Goal: Information Seeking & Learning: Learn about a topic

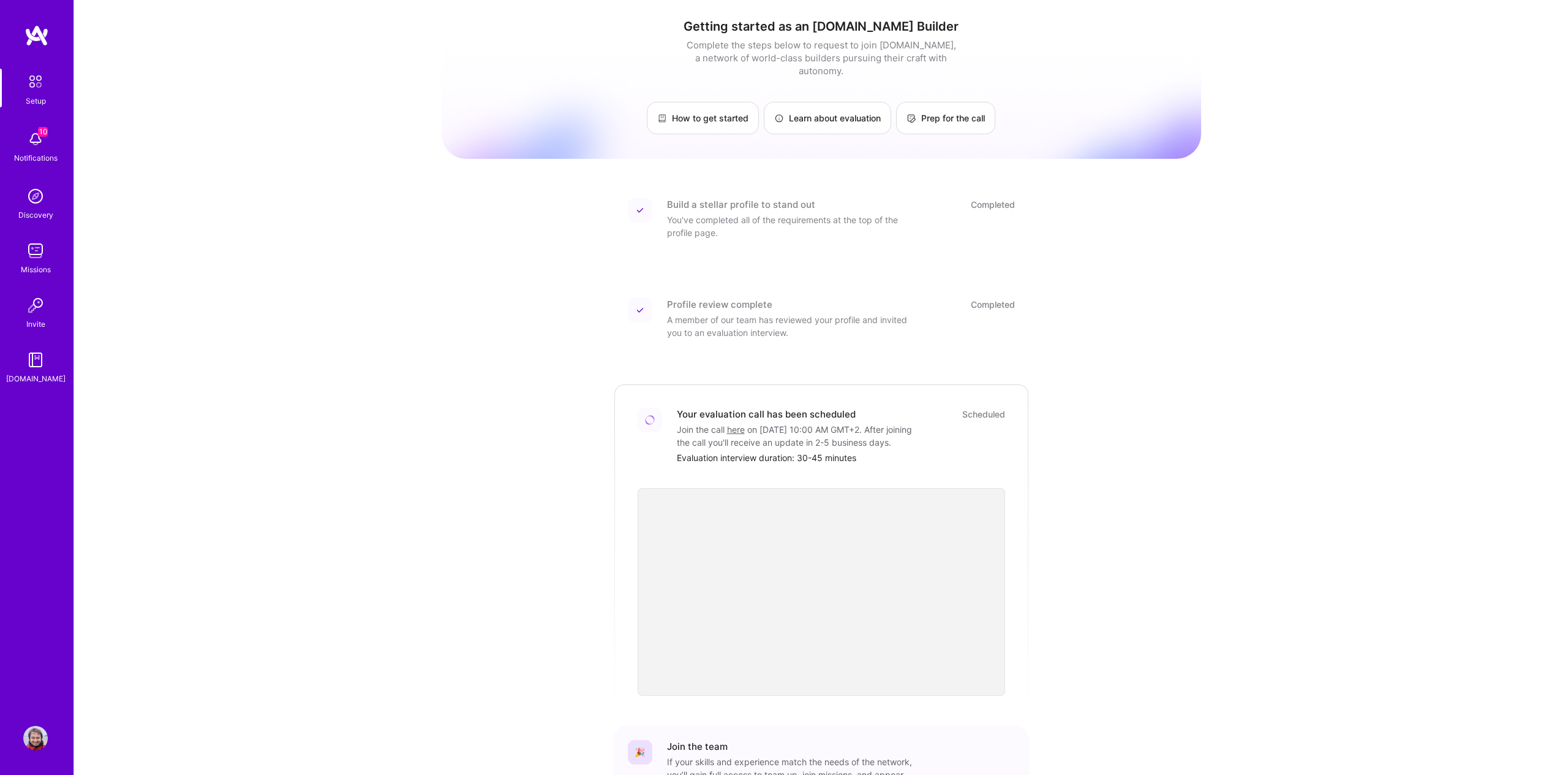
scroll to position [101, 0]
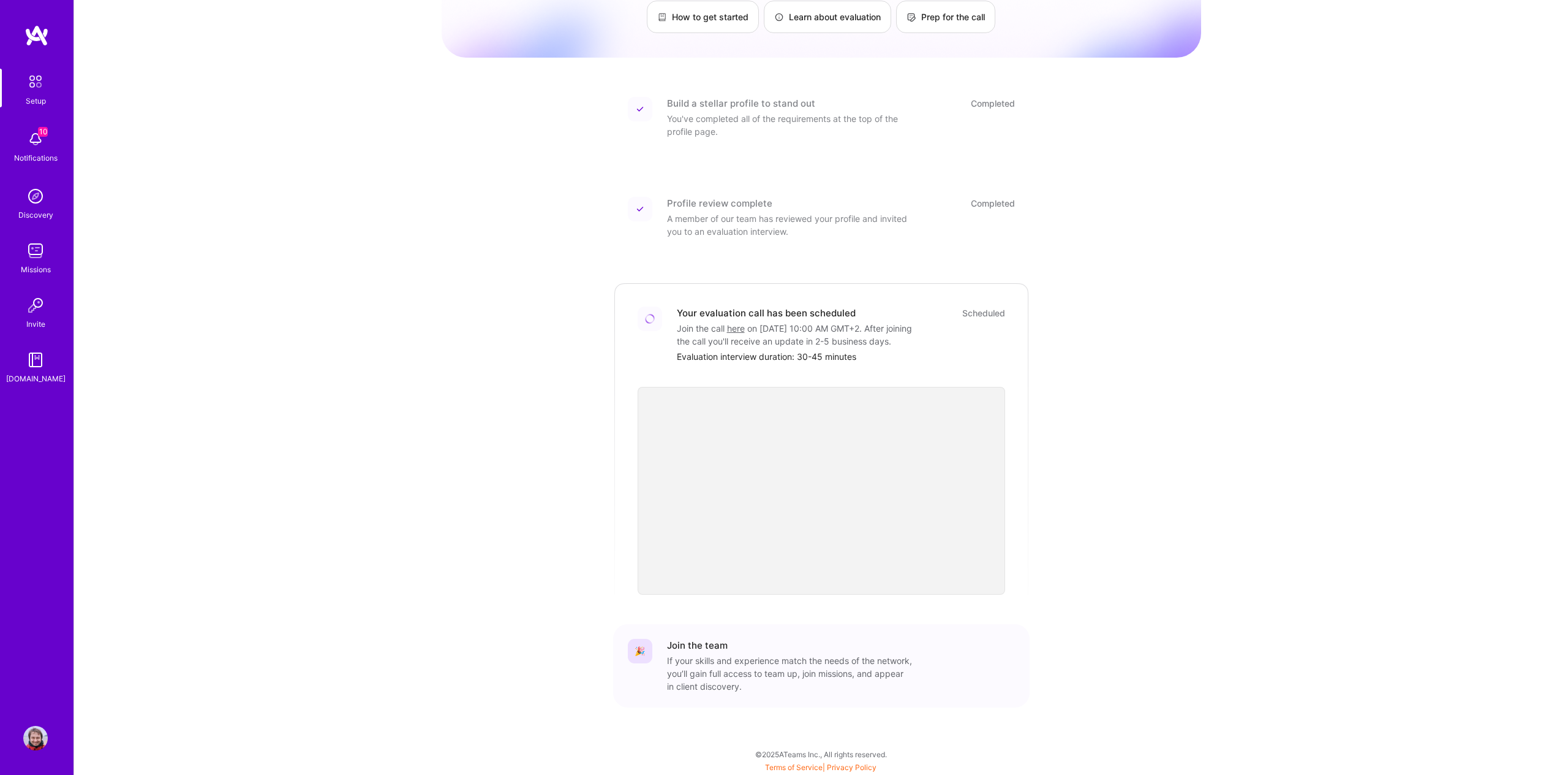
click at [40, 376] on div "[DOMAIN_NAME]" at bounding box center [36, 378] width 59 height 13
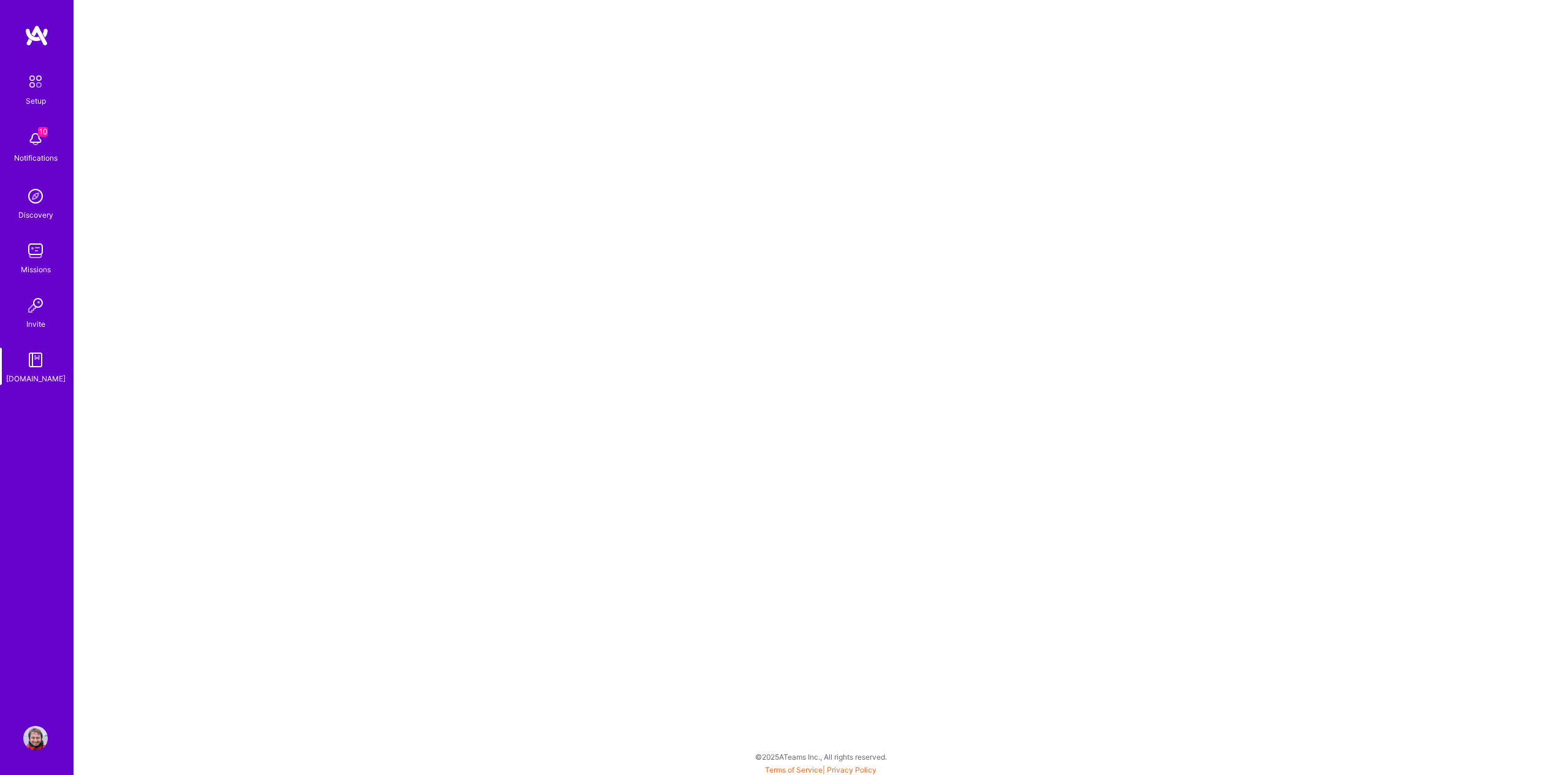
click at [36, 261] on img at bounding box center [35, 251] width 25 height 25
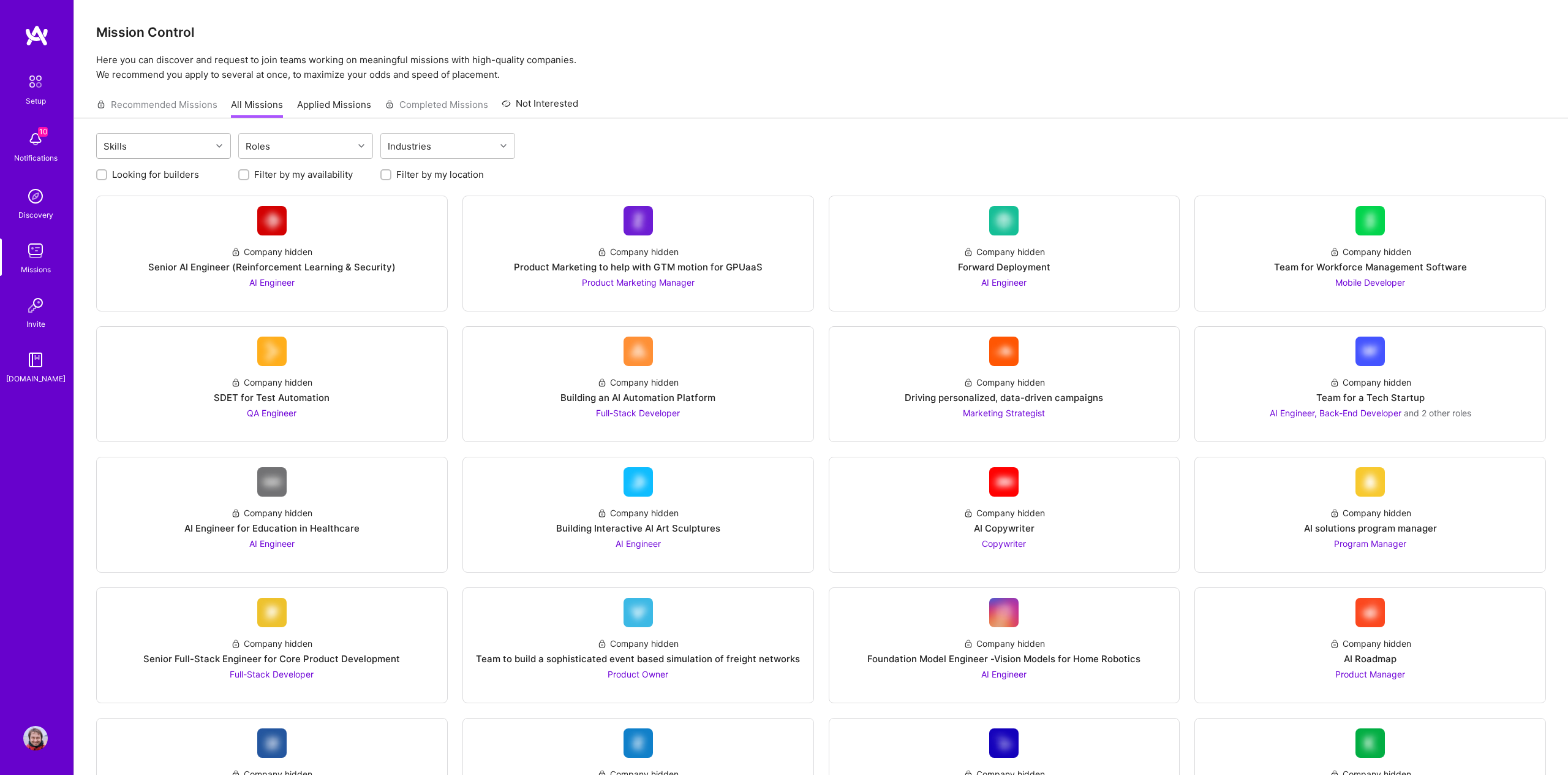
click at [221, 149] on div at bounding box center [221, 146] width 19 height 16
click at [350, 110] on link "Applied Missions" at bounding box center [334, 108] width 74 height 20
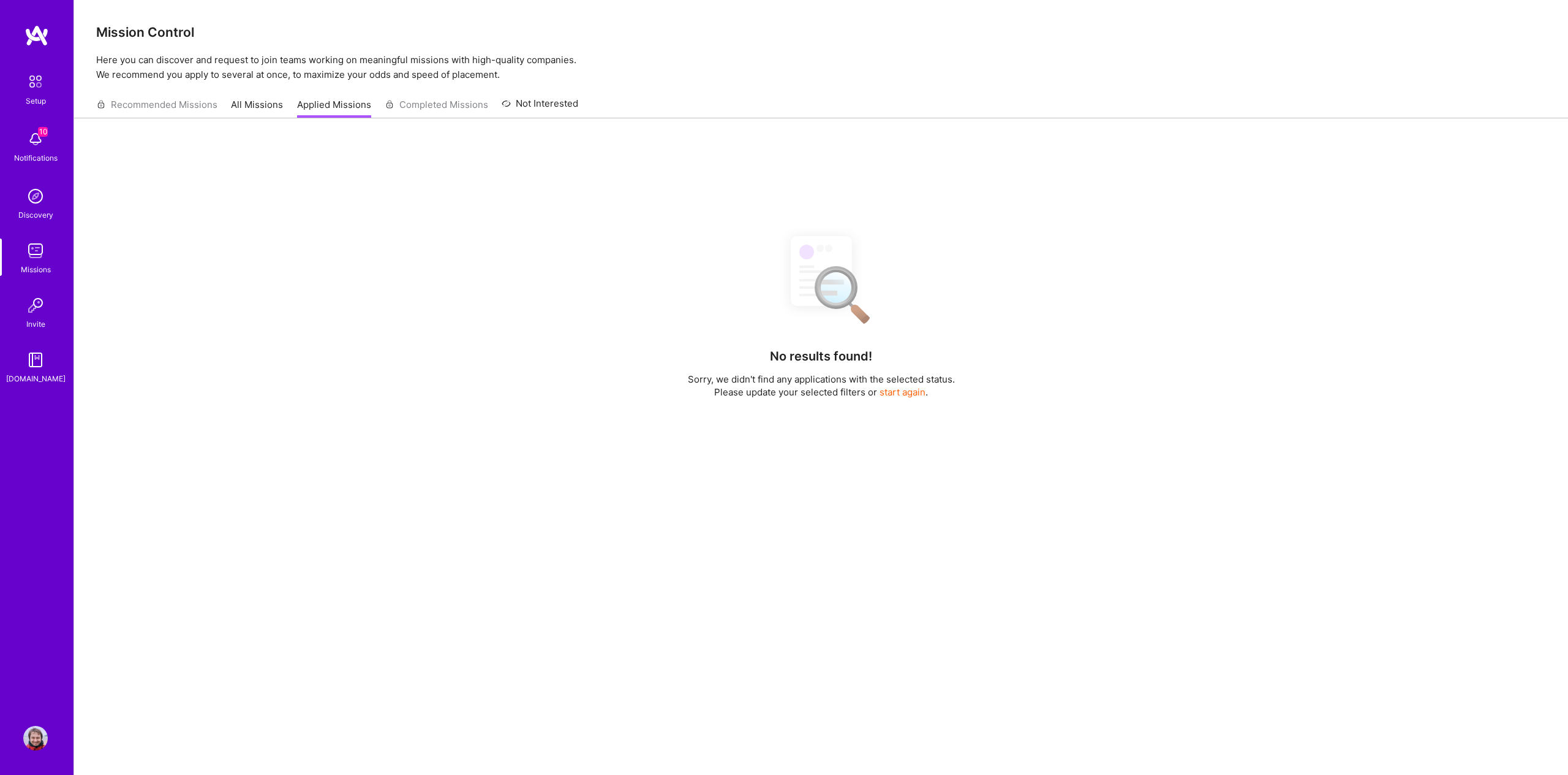
click at [262, 111] on link "All Missions" at bounding box center [257, 108] width 52 height 20
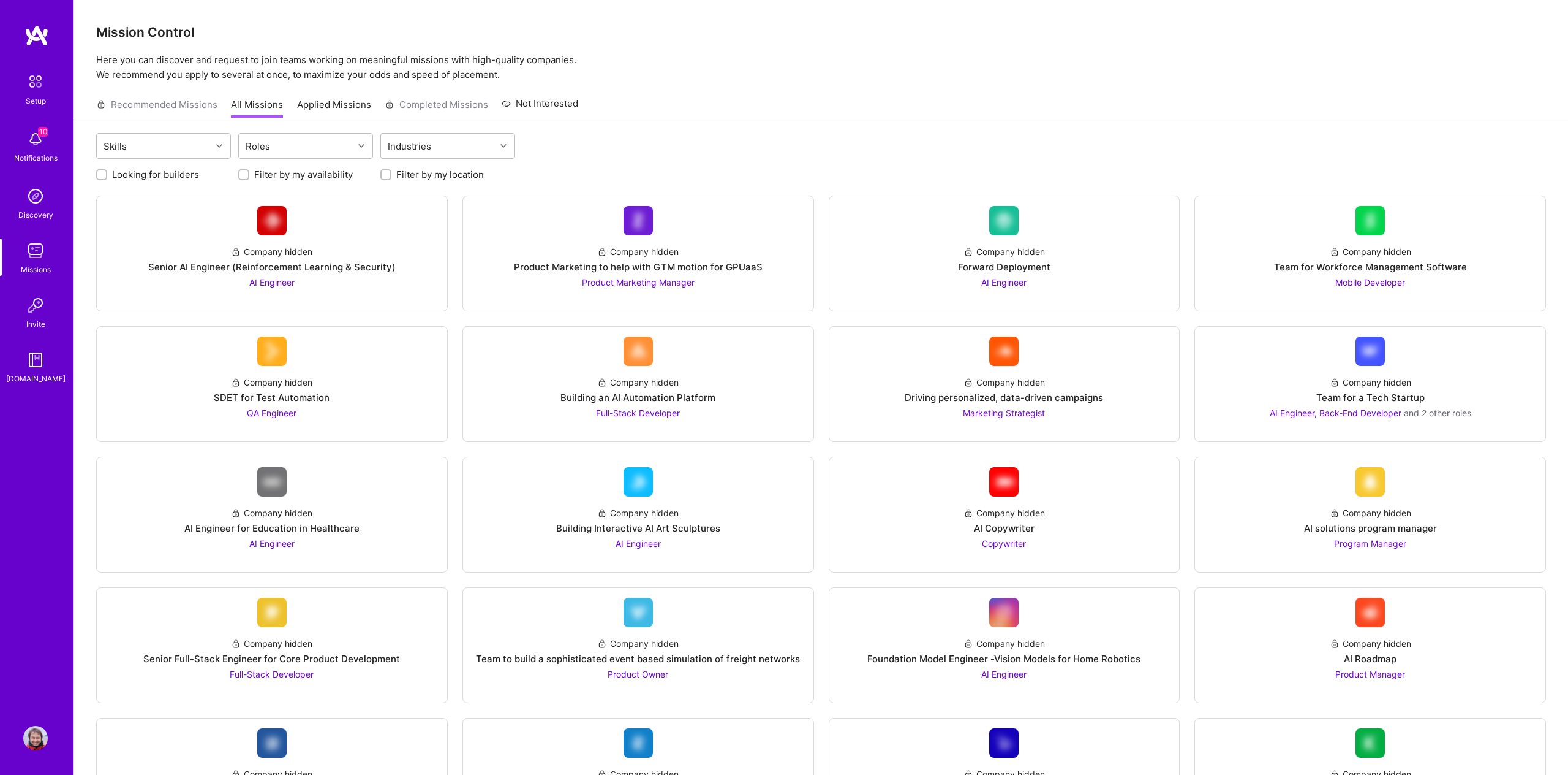
click at [171, 109] on div "Recommended Missions All Missions Applied Missions Completed Missions Not Inter…" at bounding box center [337, 104] width 482 height 27
click at [216, 147] on icon at bounding box center [219, 146] width 6 height 6
click at [108, 223] on input "checkbox" at bounding box center [111, 223] width 9 height 9
checkbox input "true"
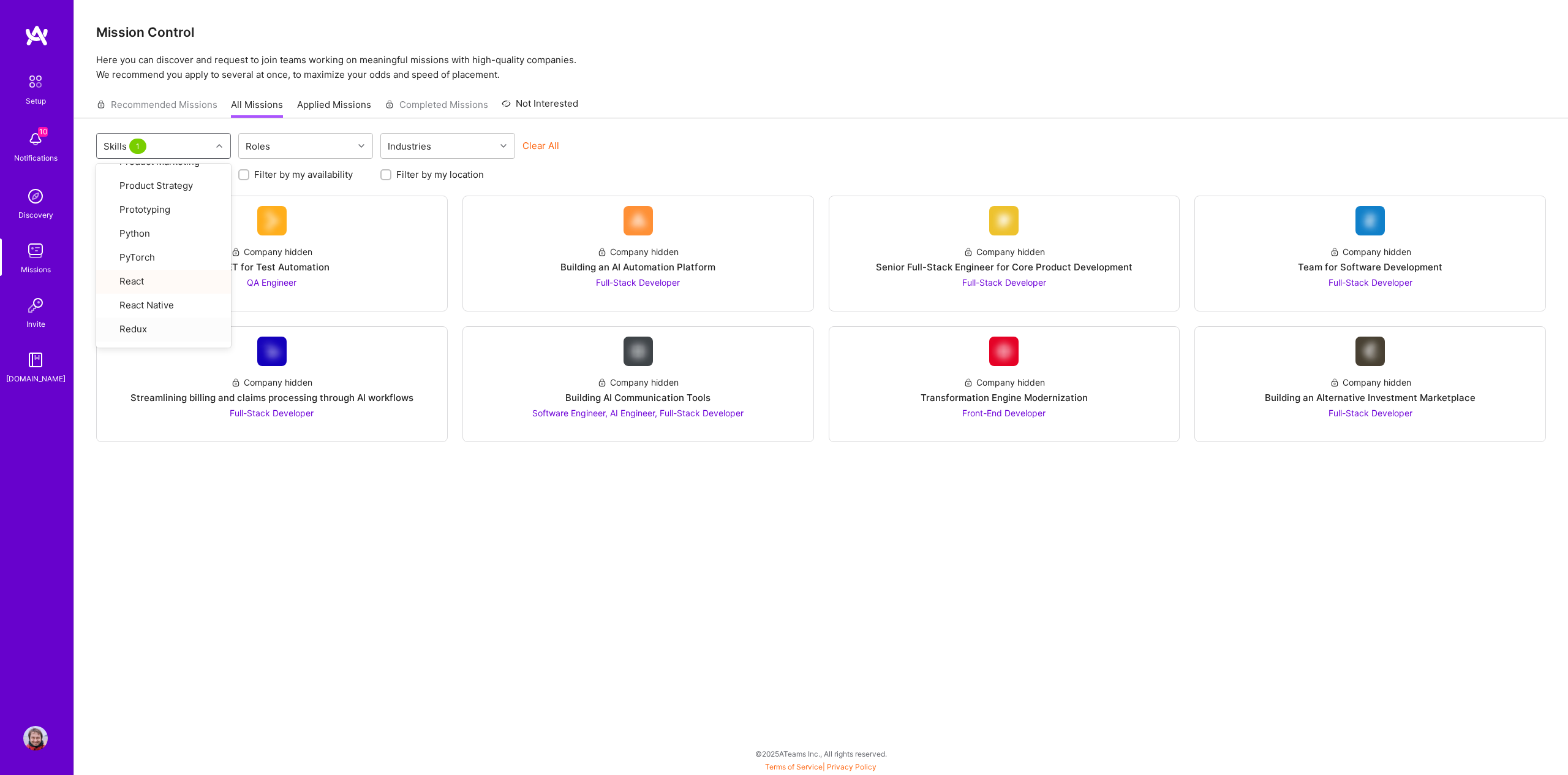
click at [364, 545] on div "option React, selected. option Redux focused, 52 of 70. 70 results available. U…" at bounding box center [821, 428] width 1494 height 620
click at [1125, 447] on div "Skills 1 Roles Industries Clear All Looking for builders Filter by my availabil…" at bounding box center [821, 428] width 1494 height 620
click at [192, 173] on label "Looking for builders" at bounding box center [156, 174] width 87 height 13
click at [107, 173] on input "Looking for builders" at bounding box center [103, 175] width 9 height 9
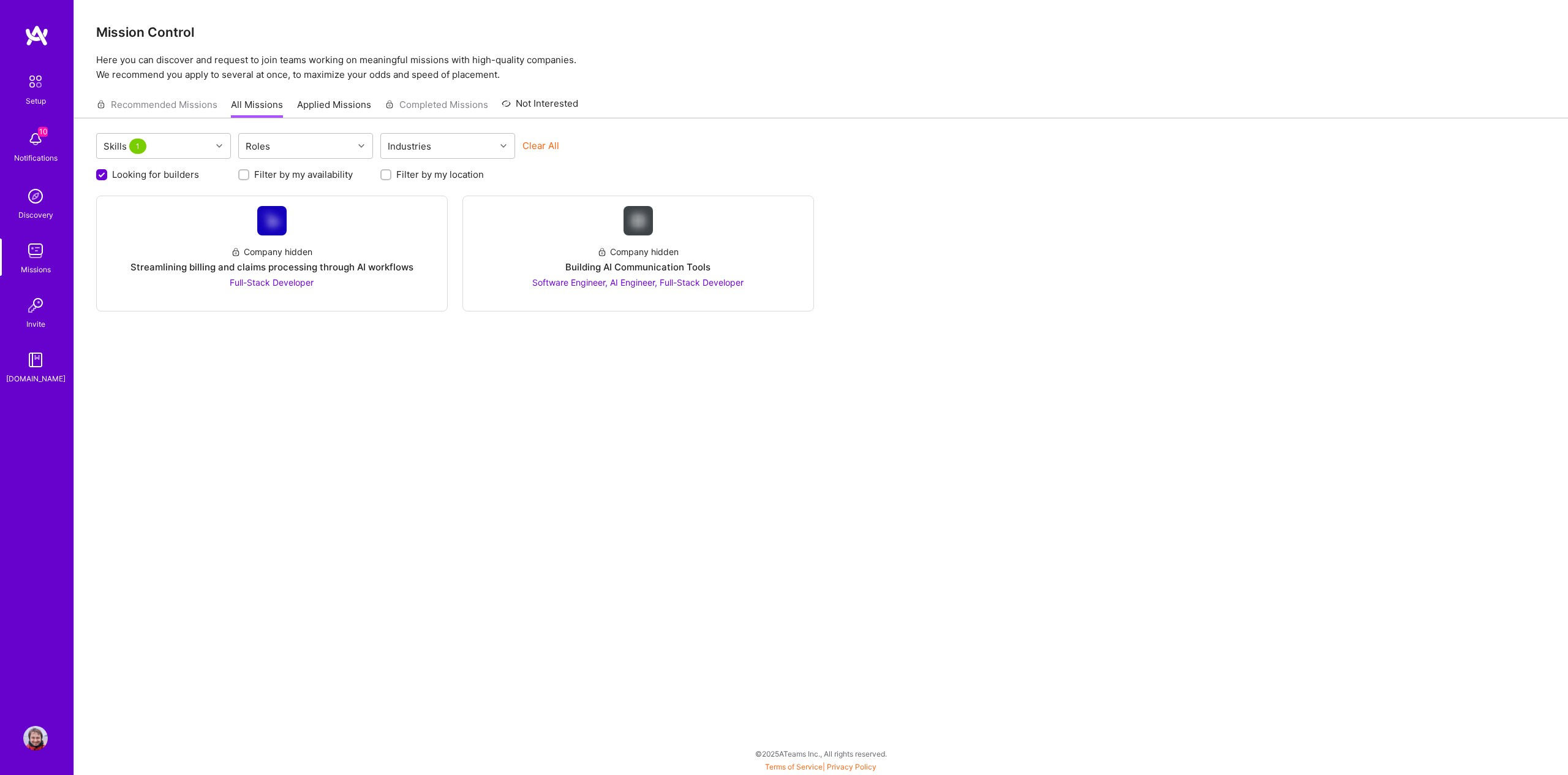
scroll to position [0, 0]
click at [187, 177] on label "Looking for builders" at bounding box center [156, 174] width 87 height 13
click at [108, 177] on input "Looking for builders" at bounding box center [102, 175] width 11 height 11
checkbox input "false"
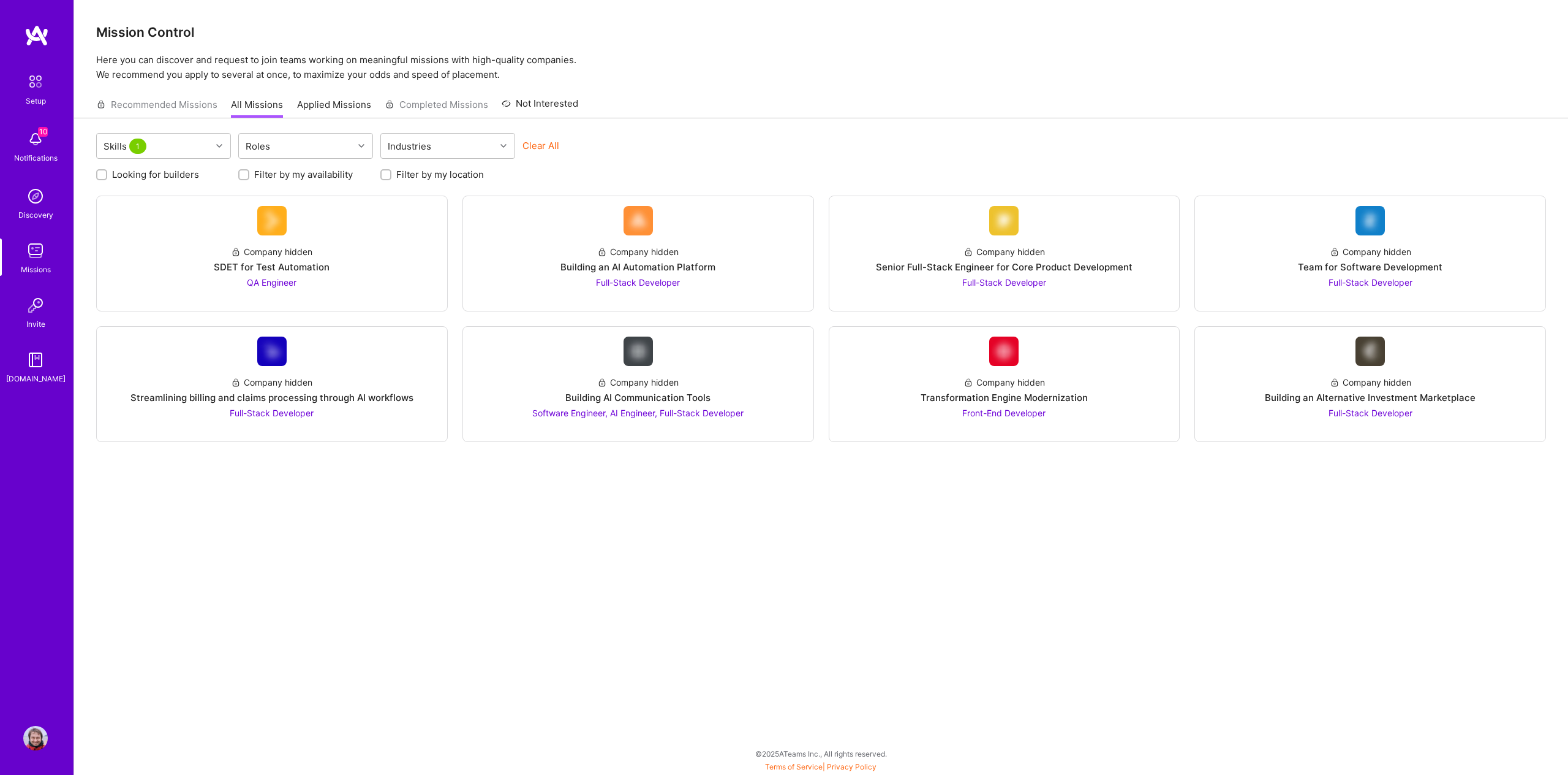
scroll to position [1, 0]
click at [216, 141] on div at bounding box center [221, 146] width 19 height 16
click at [113, 287] on div at bounding box center [109, 289] width 11 height 11
click at [206, 147] on div "Skills 2" at bounding box center [154, 146] width 114 height 25
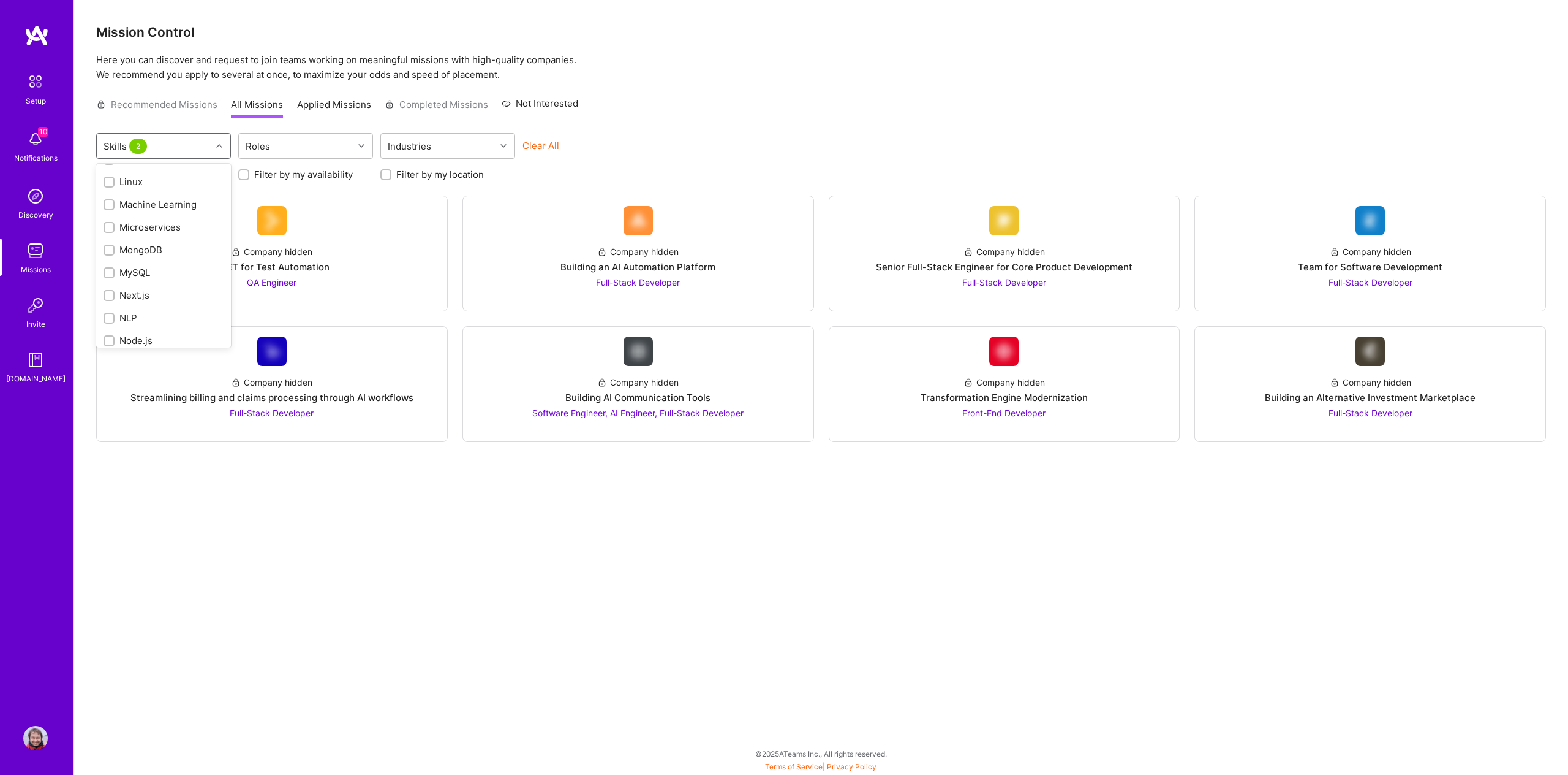
scroll to position [1098, 0]
click at [104, 204] on div at bounding box center [109, 203] width 11 height 11
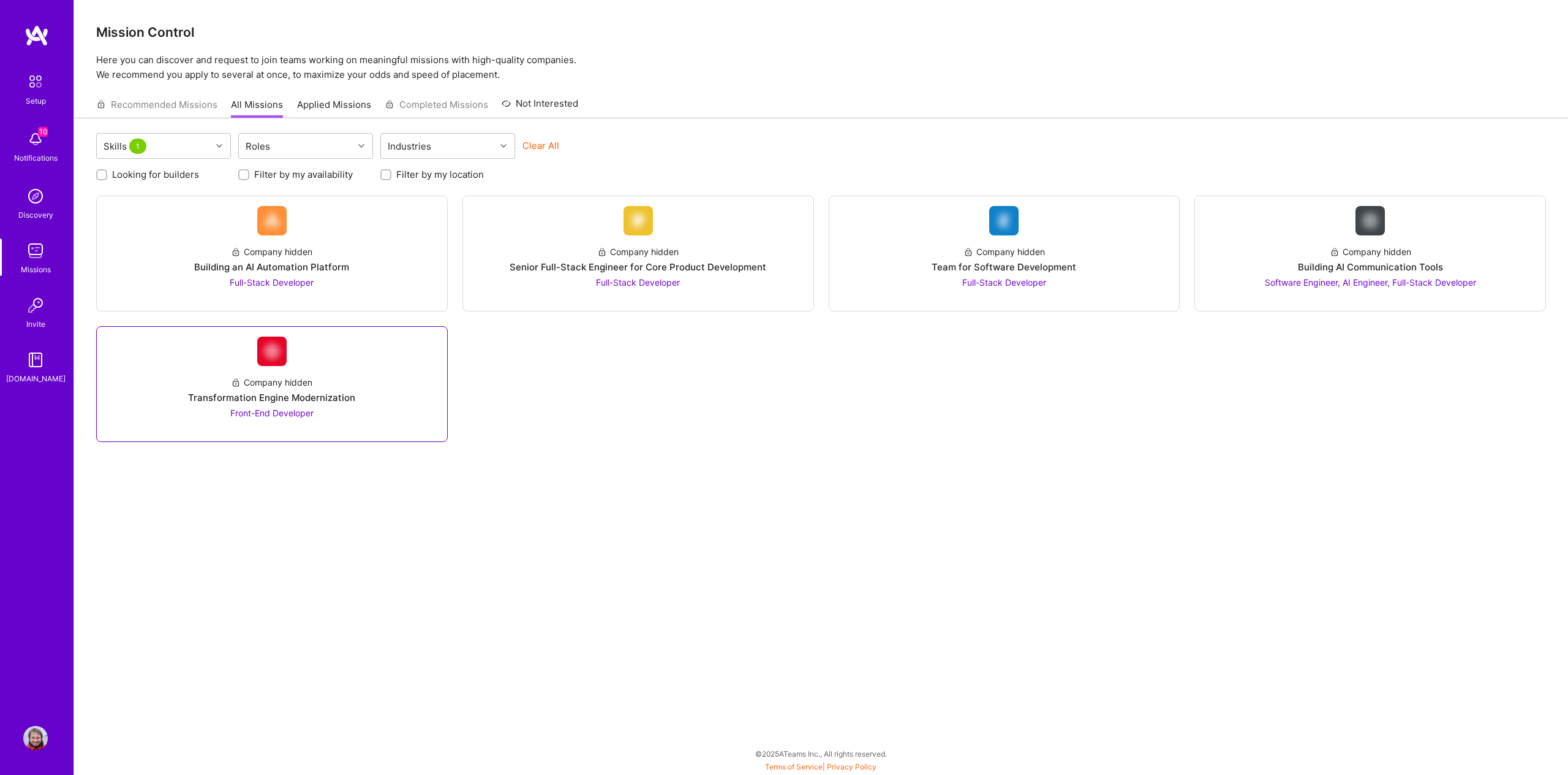
click at [407, 440] on div "Company hidden Transformation Engine Modernization Front-End Developer" at bounding box center [272, 383] width 352 height 116
